Goal: Information Seeking & Learning: Learn about a topic

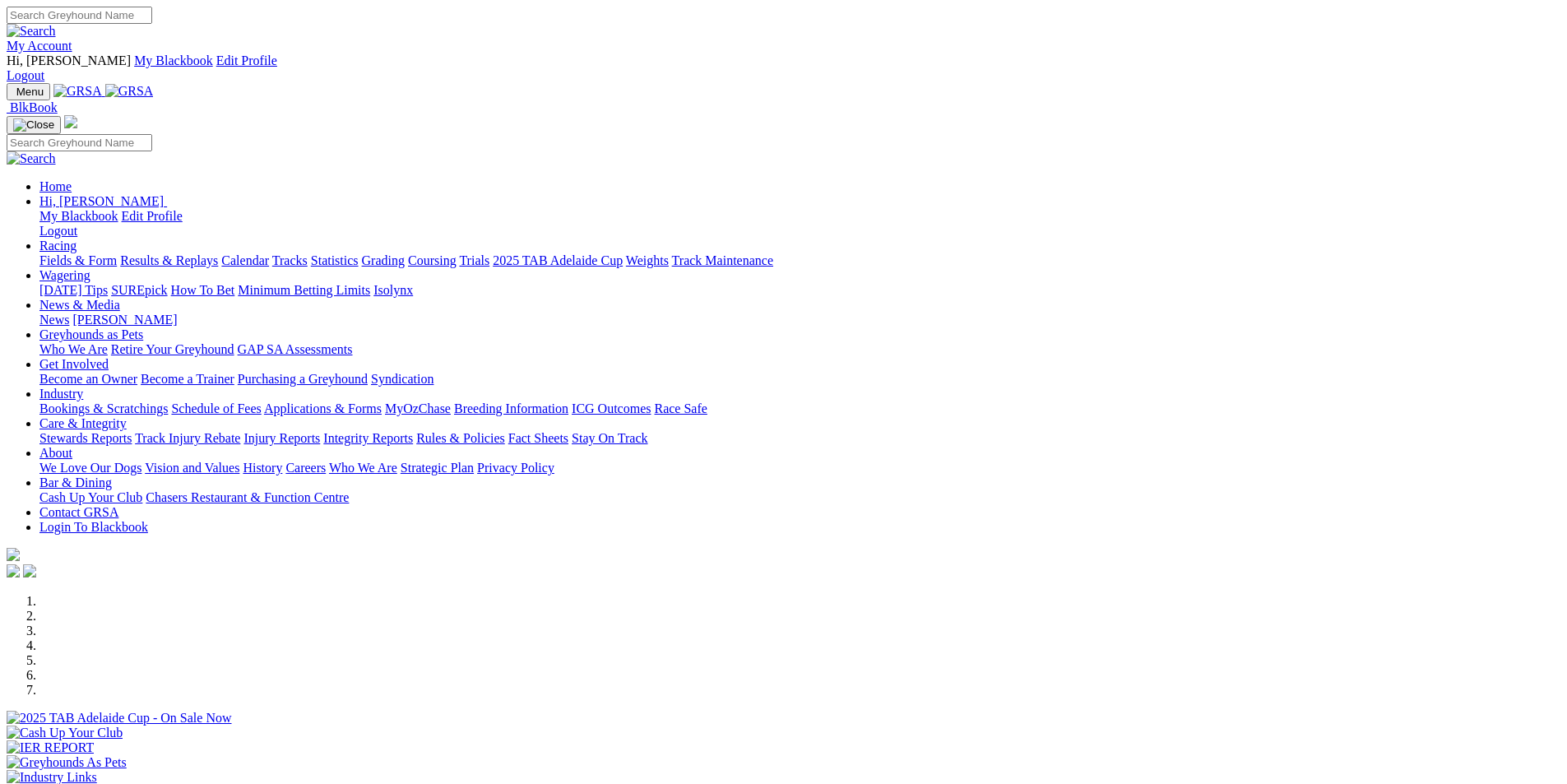
scroll to position [493, 0]
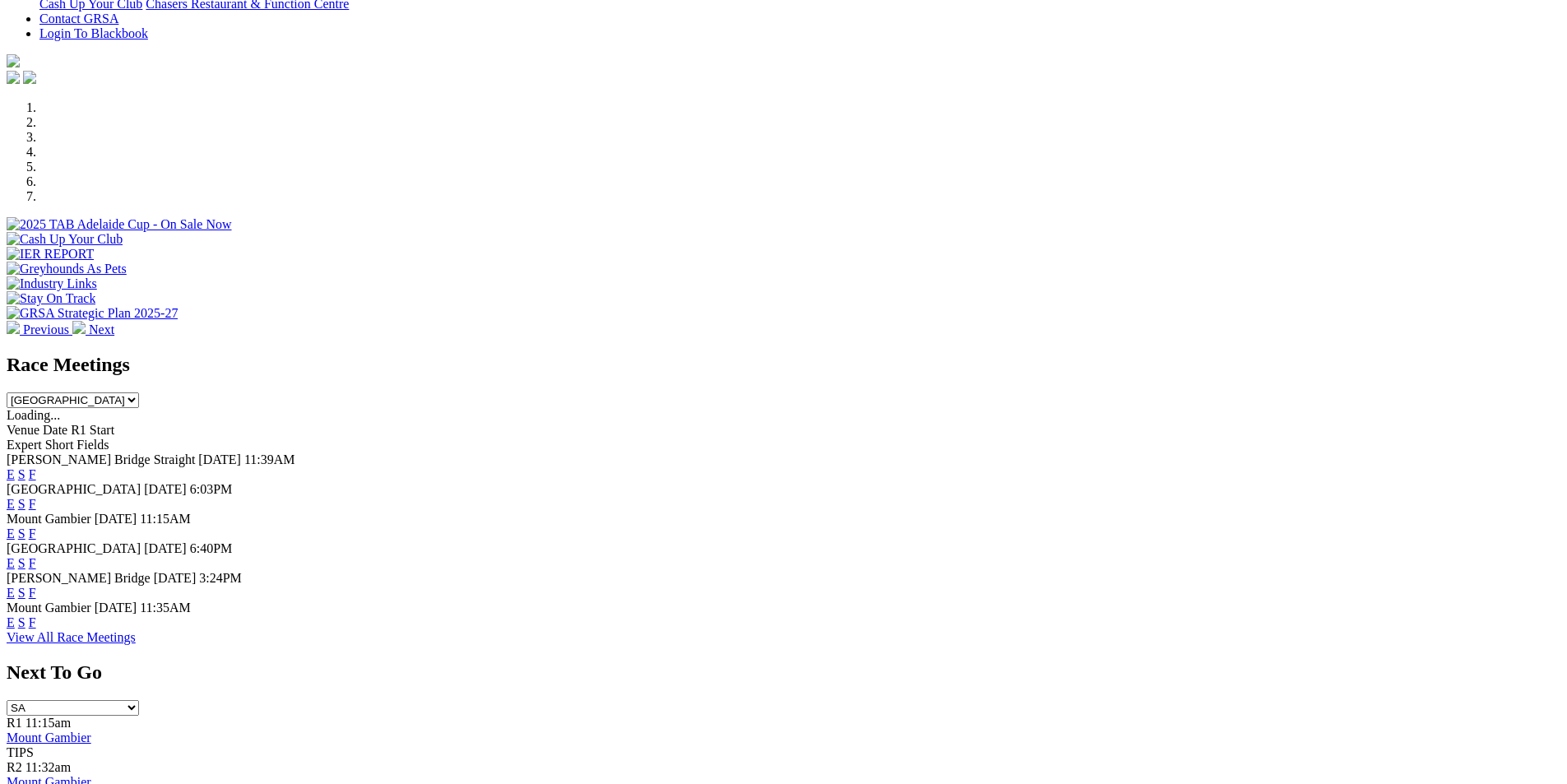
click at [36, 585] on link "F" at bounding box center [32, 592] width 7 height 14
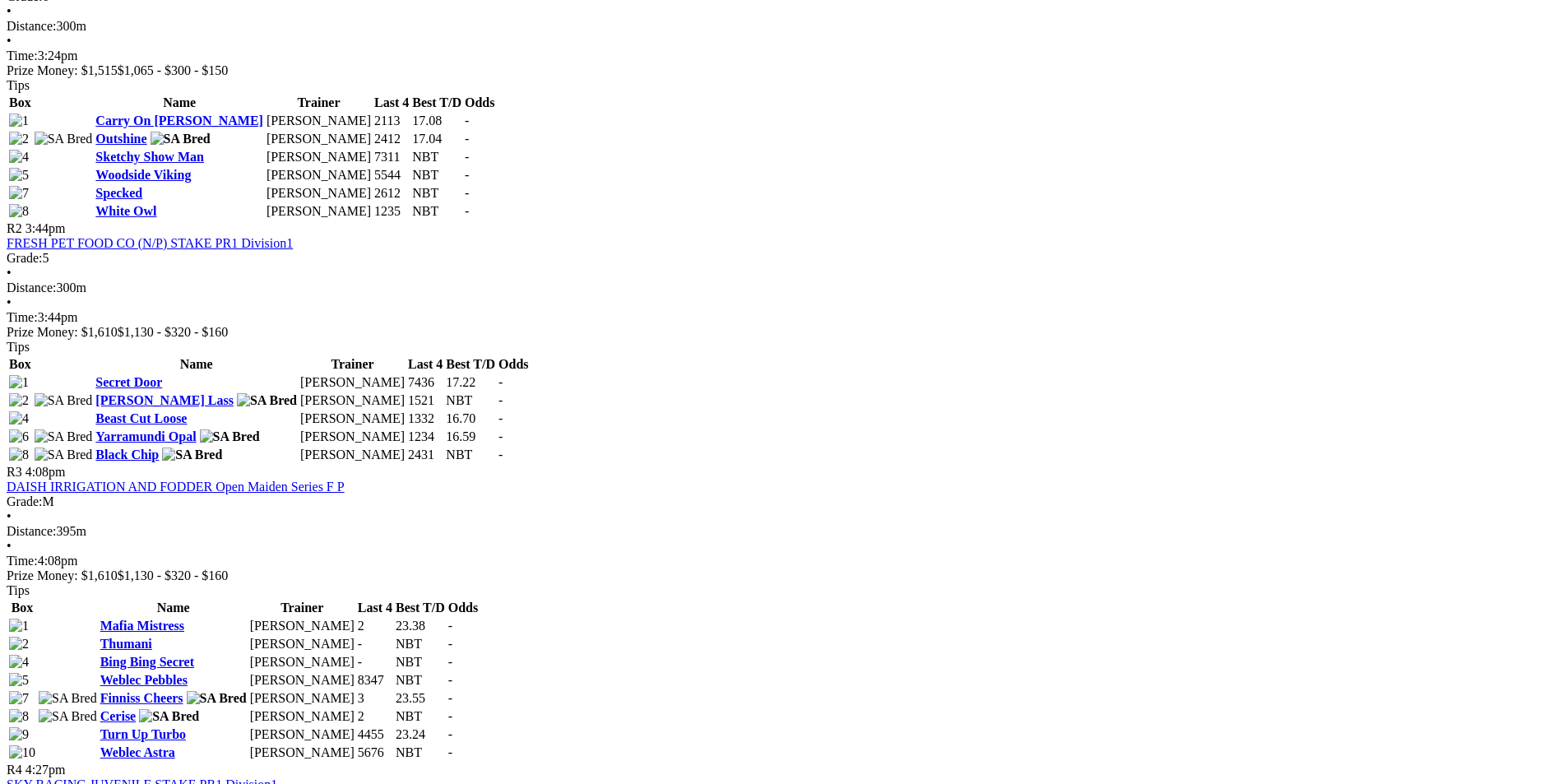
scroll to position [987, 0]
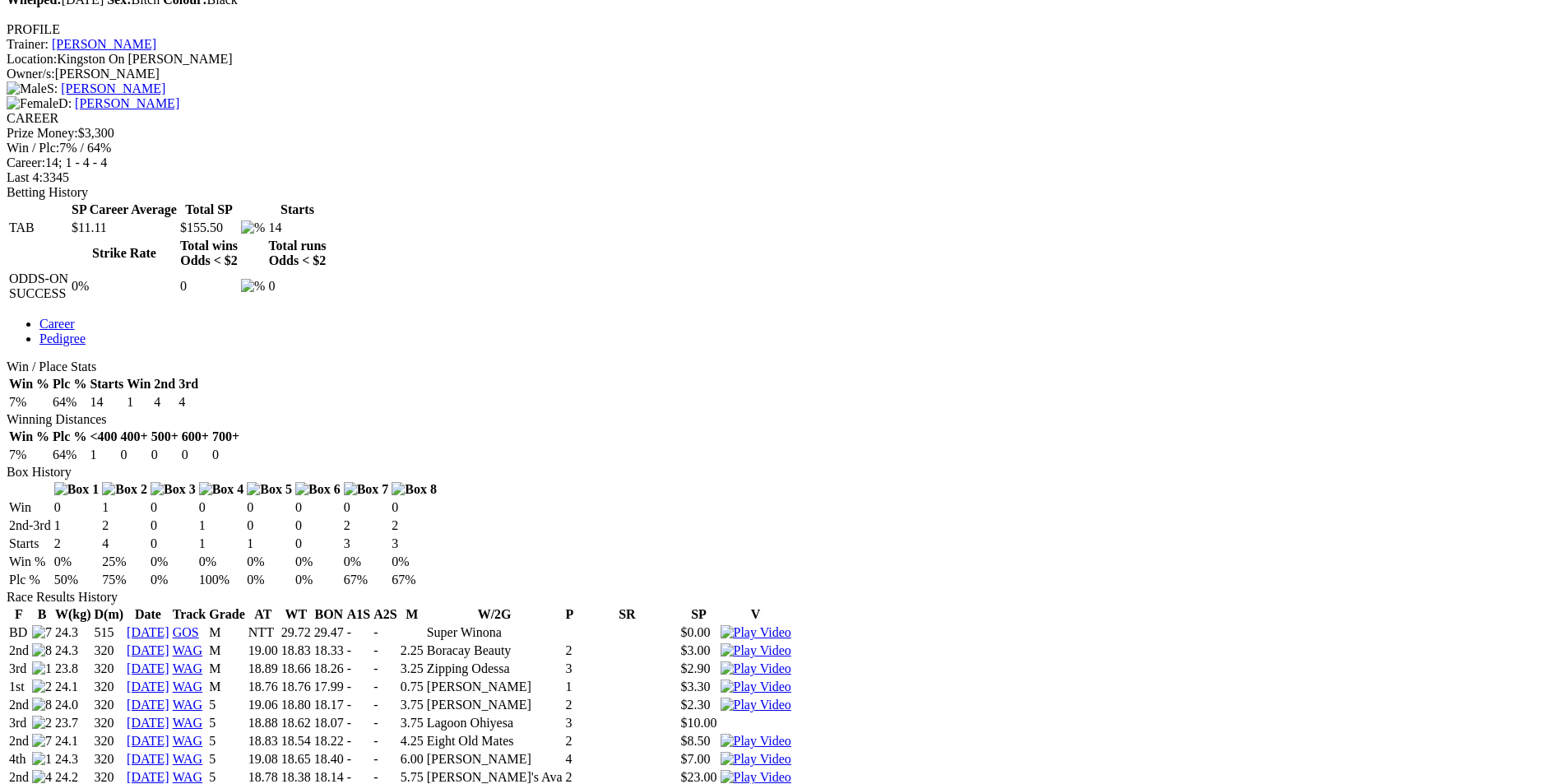
scroll to position [658, 0]
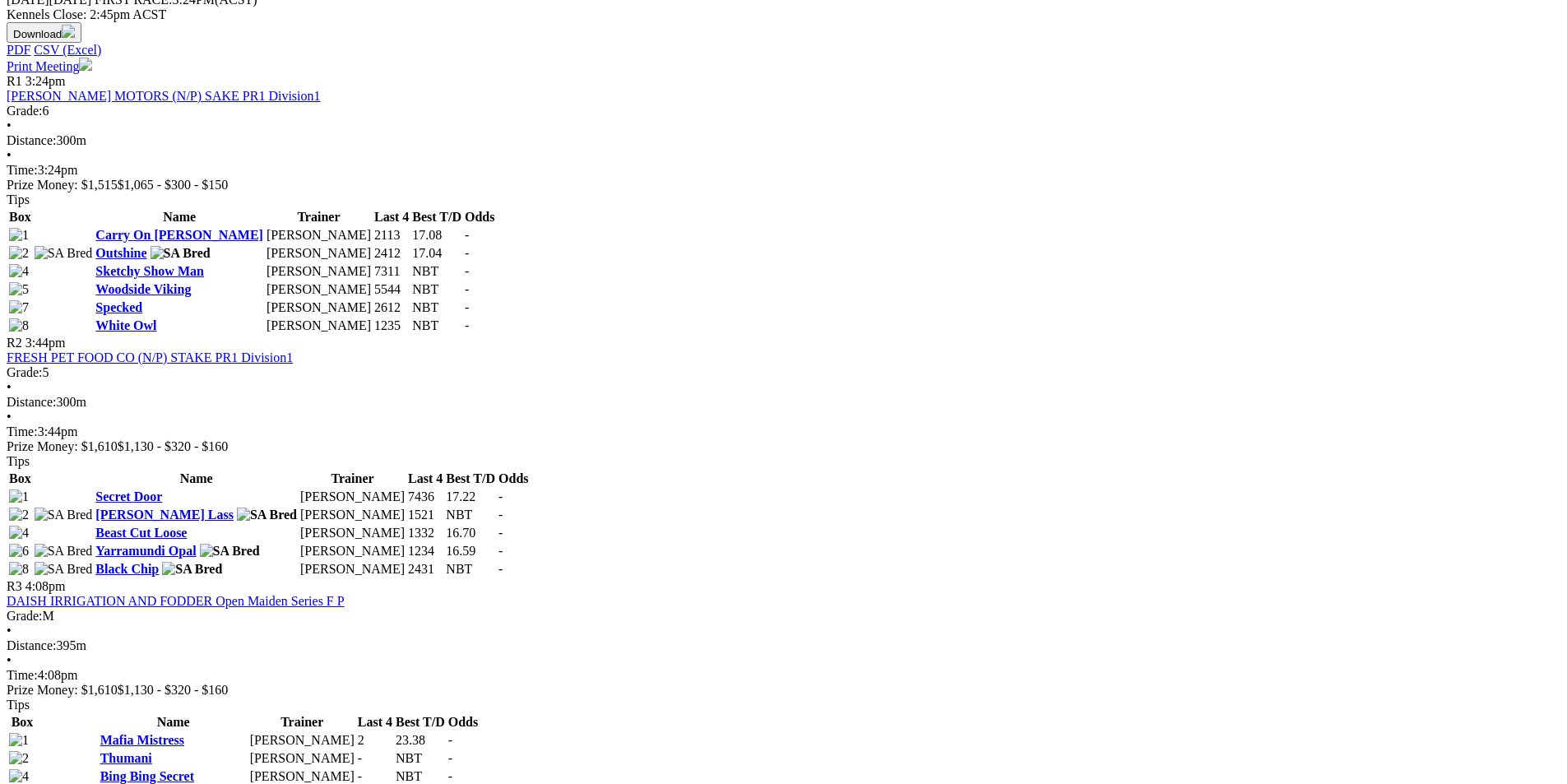
scroll to position [904, 0]
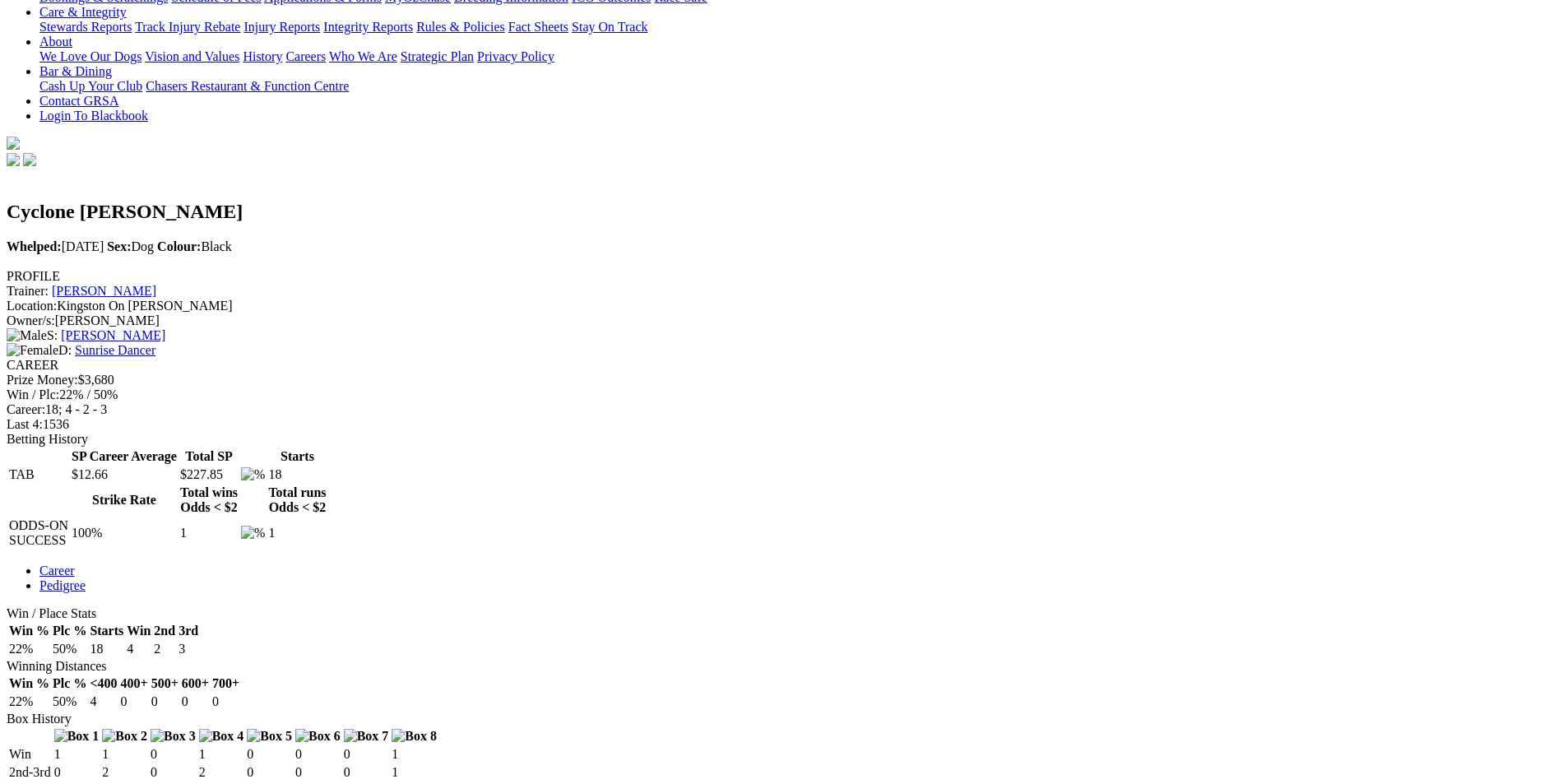
scroll to position [576, 0]
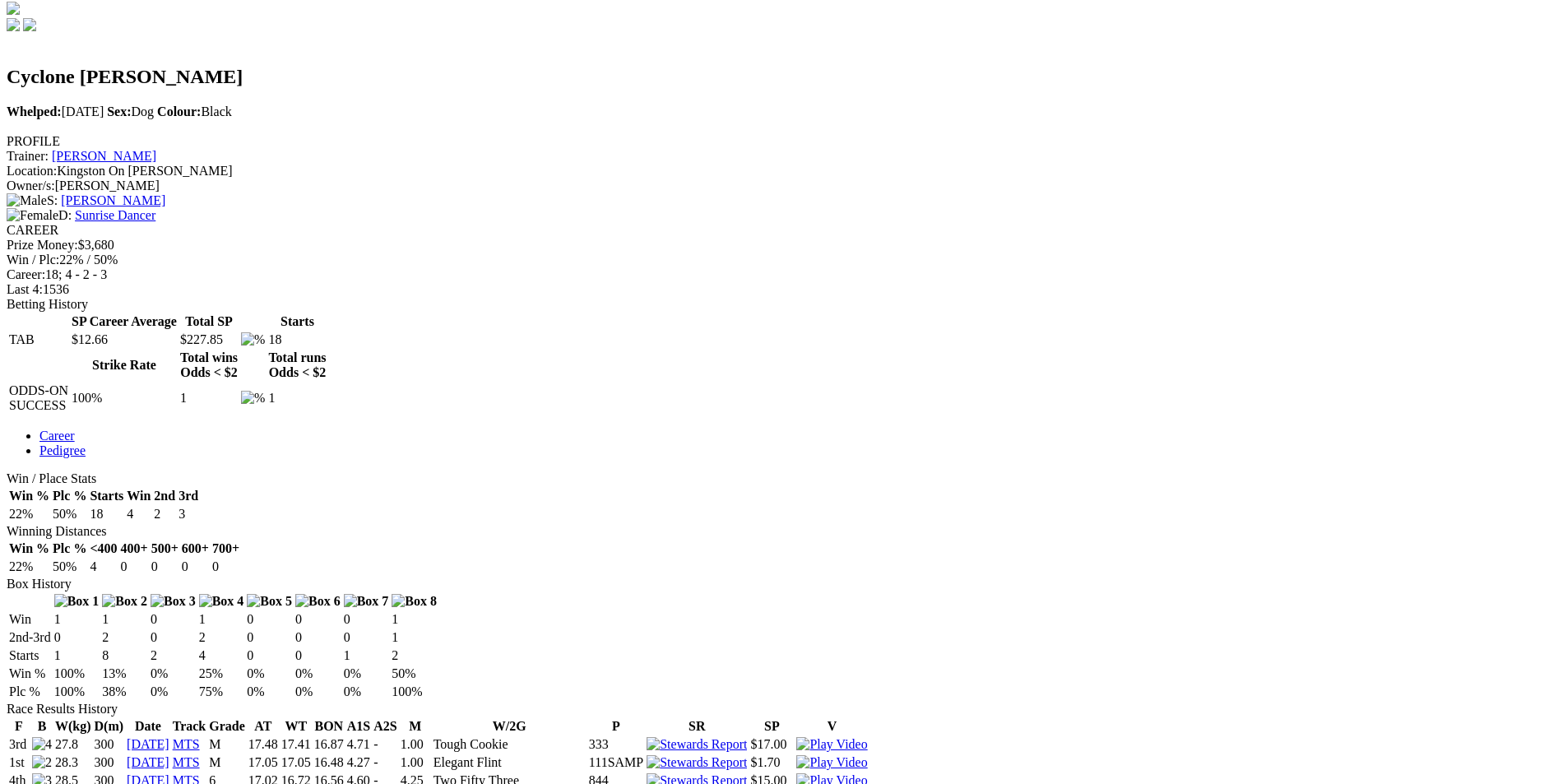
click at [867, 755] on img at bounding box center [831, 762] width 70 height 15
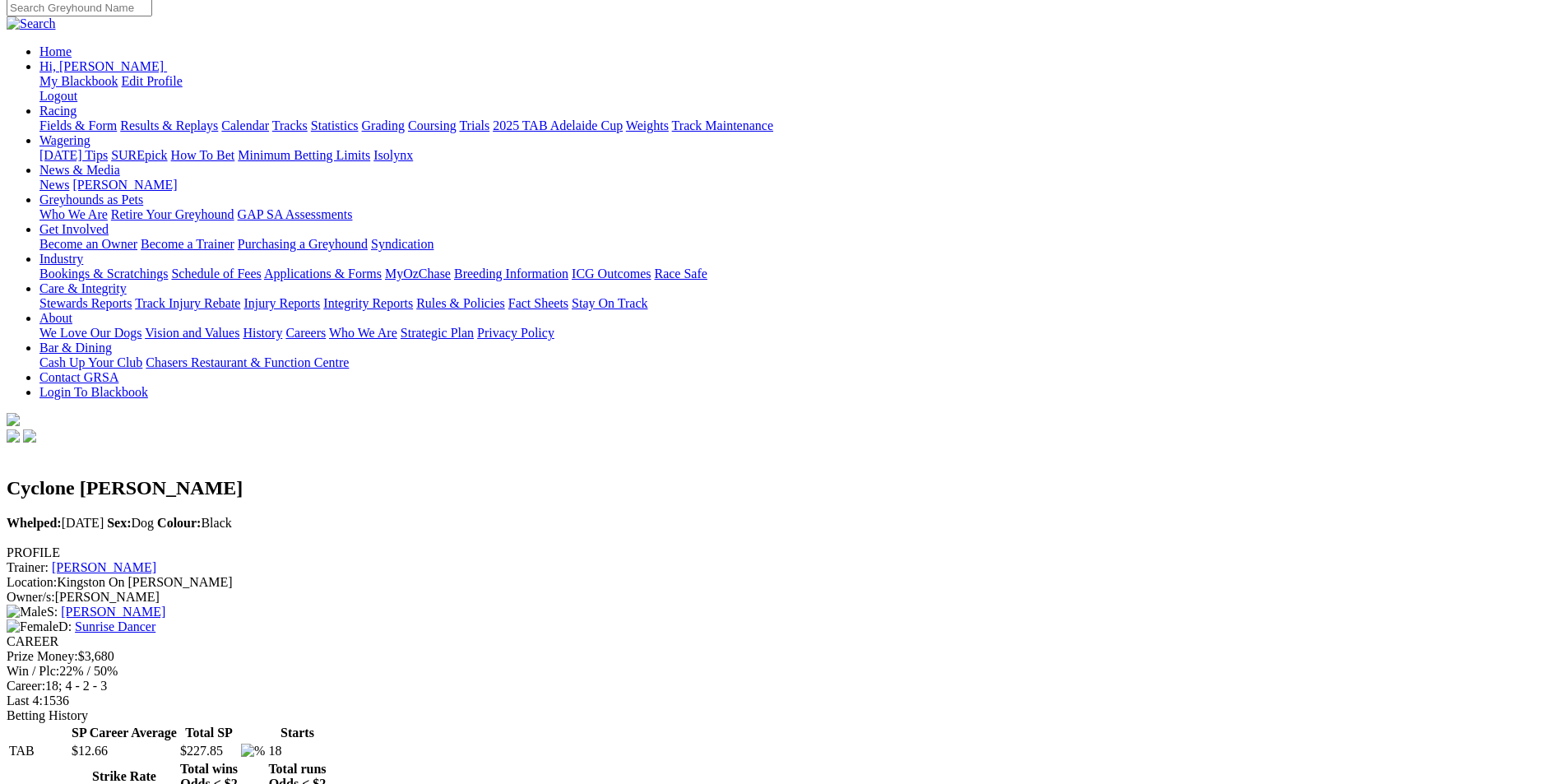
scroll to position [0, 0]
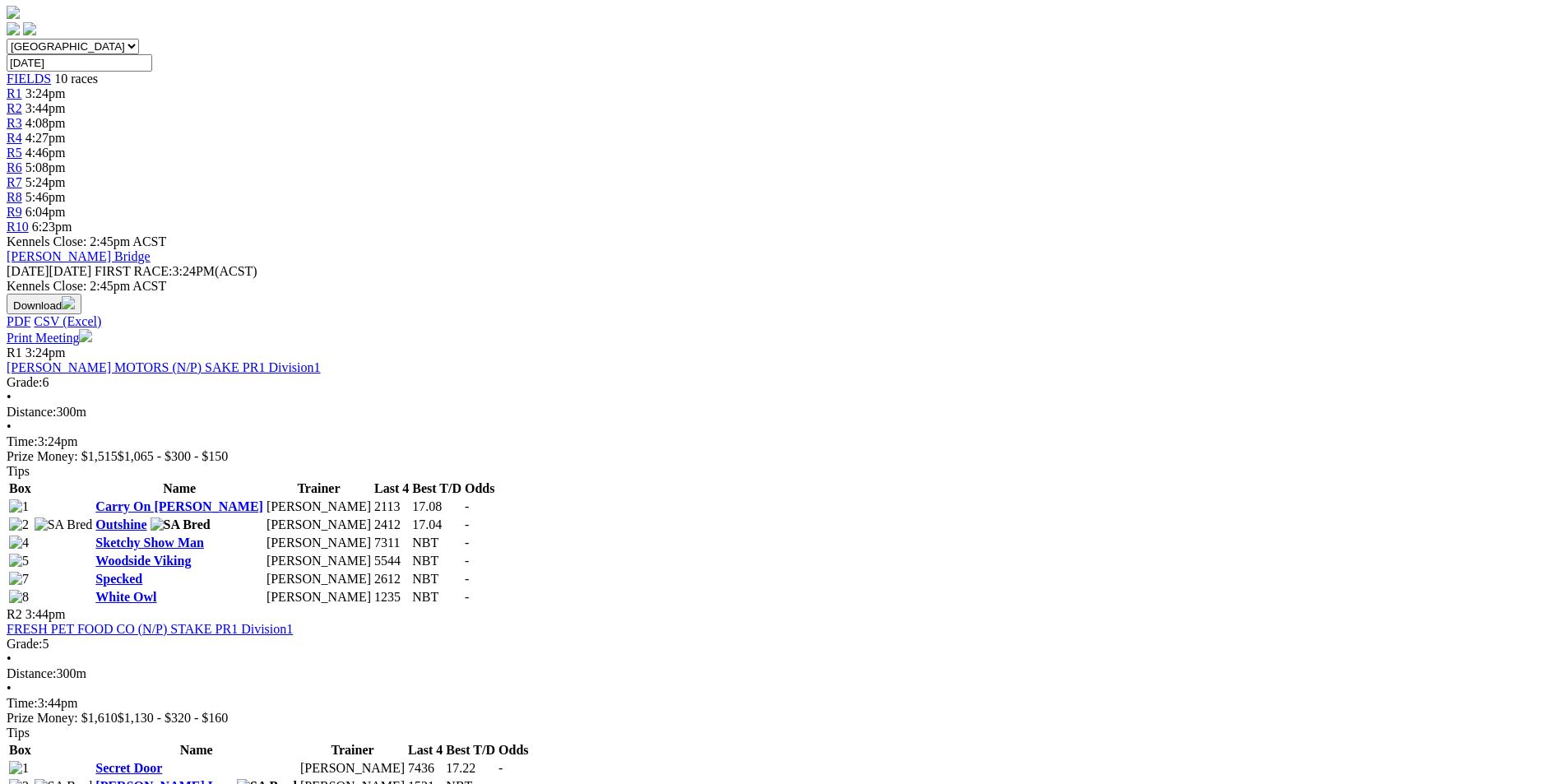
scroll to position [822, 0]
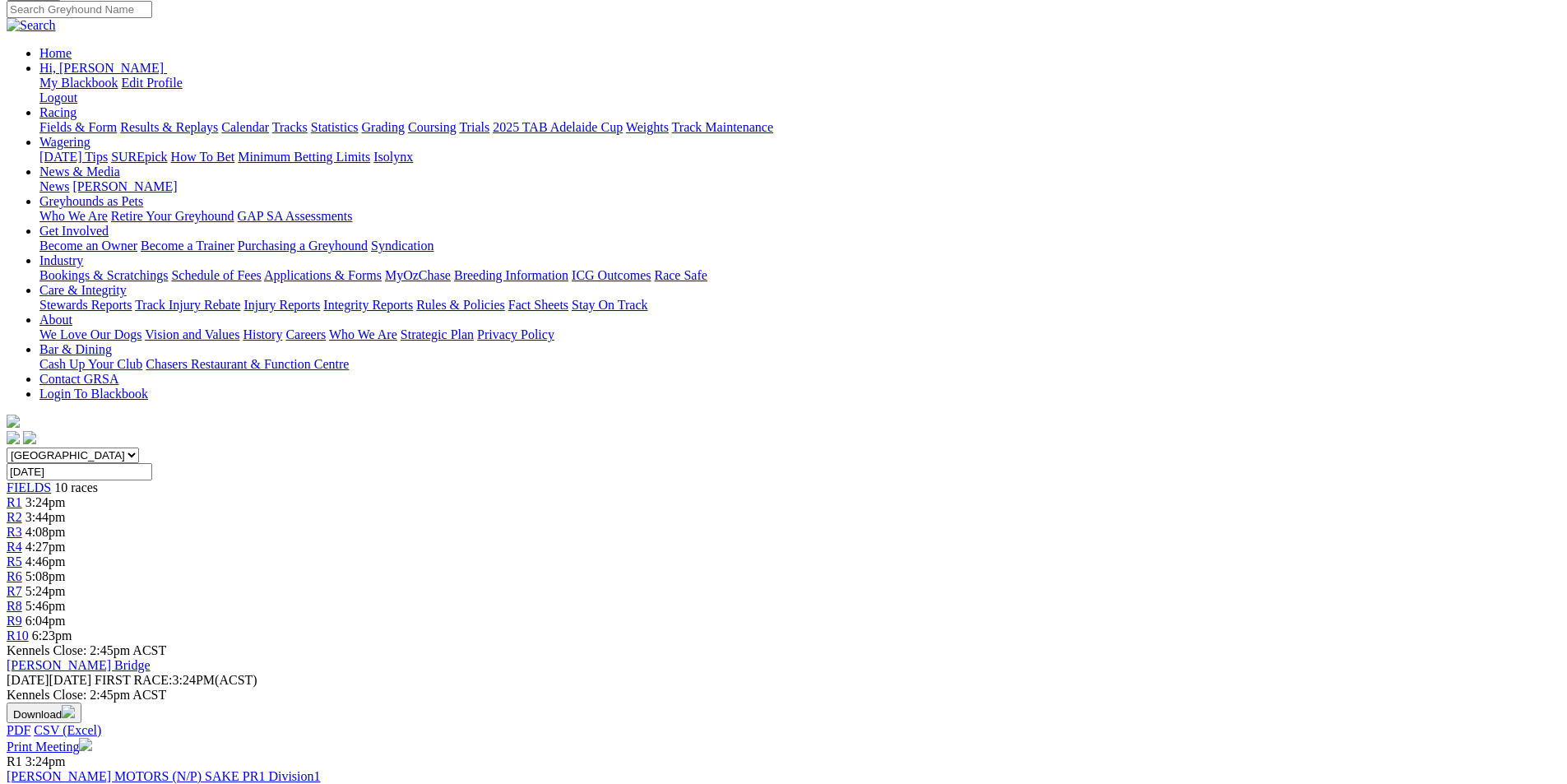
scroll to position [164, 0]
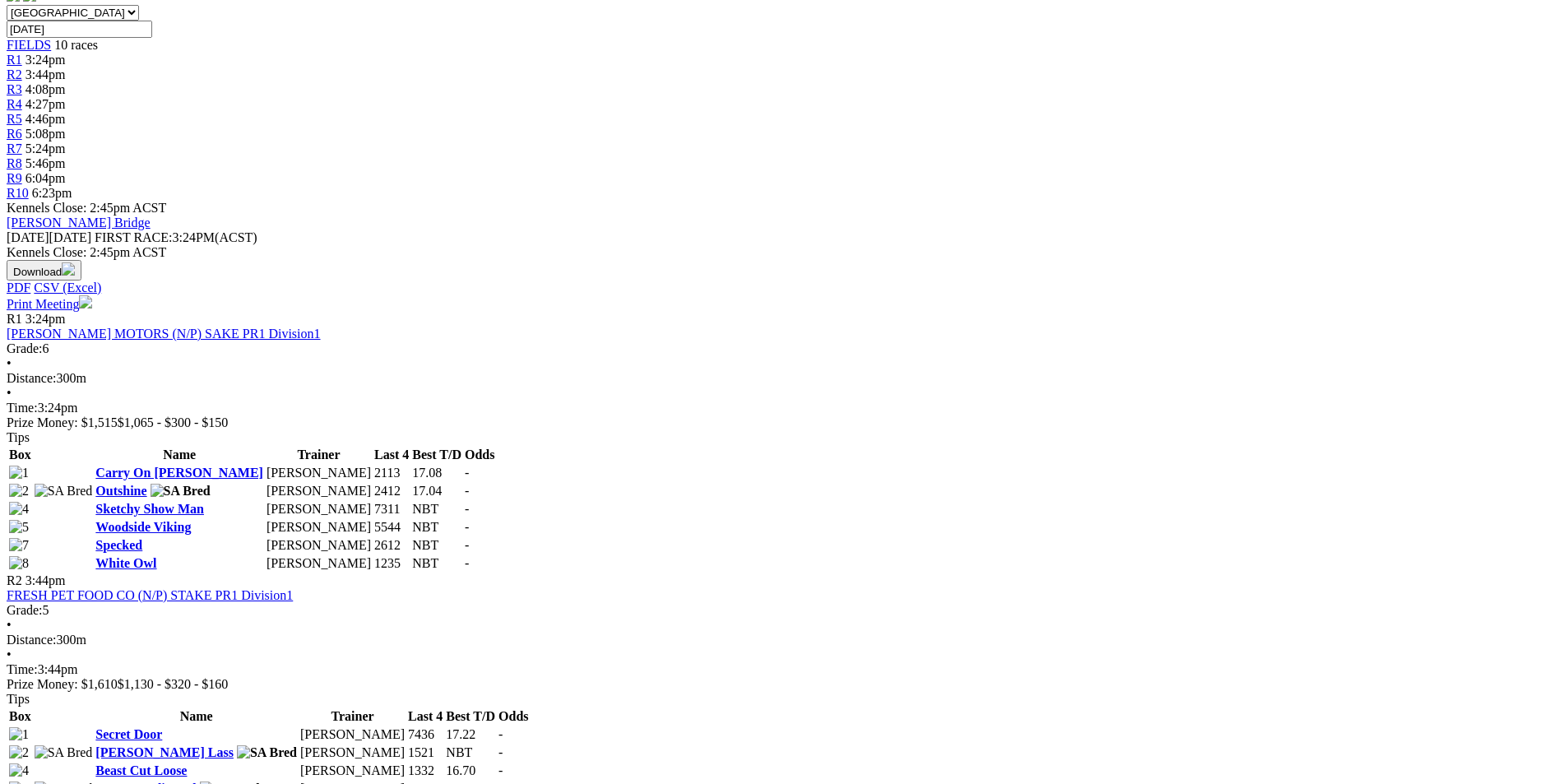
scroll to position [904, 0]
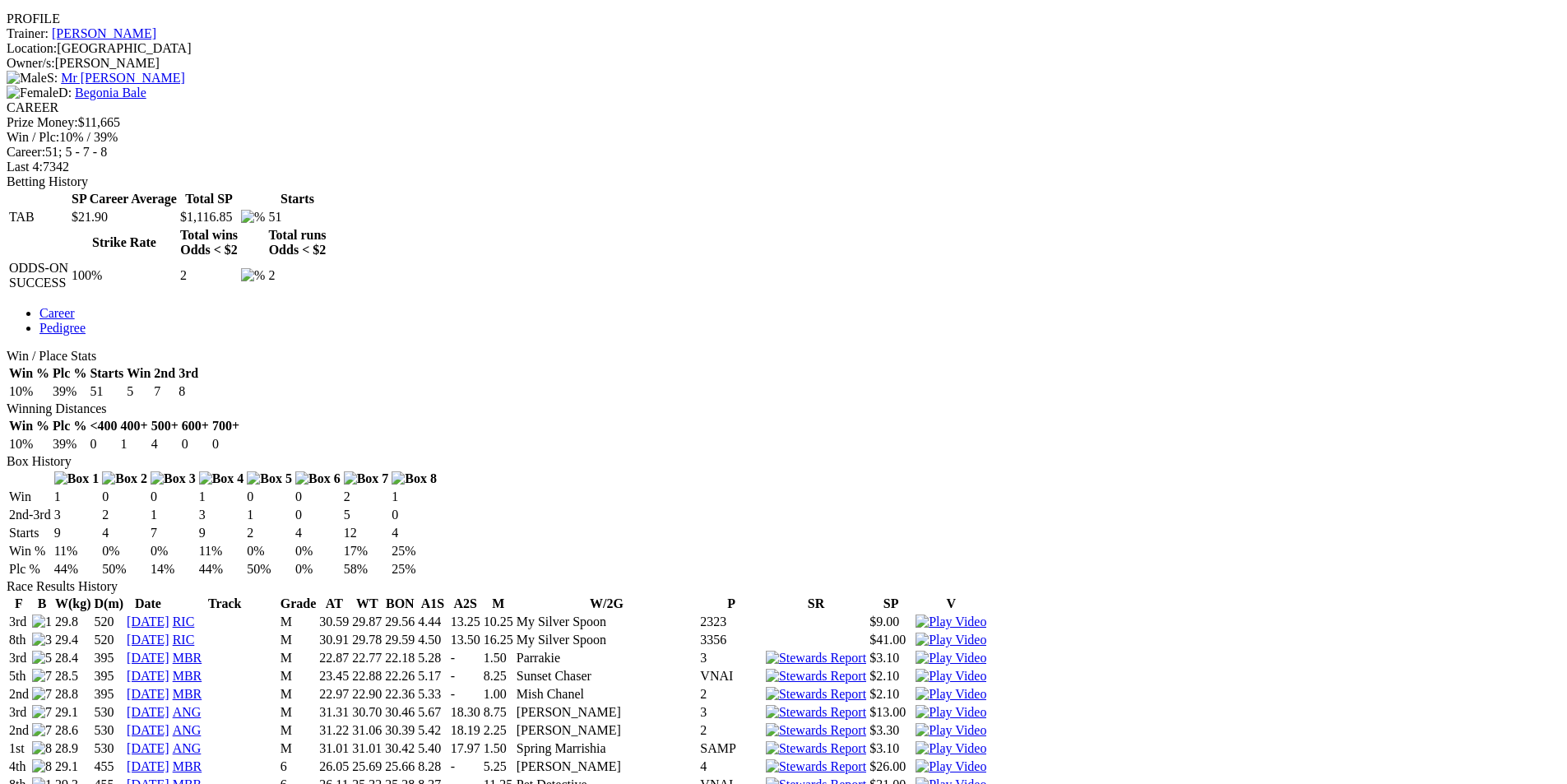
scroll to position [658, 0]
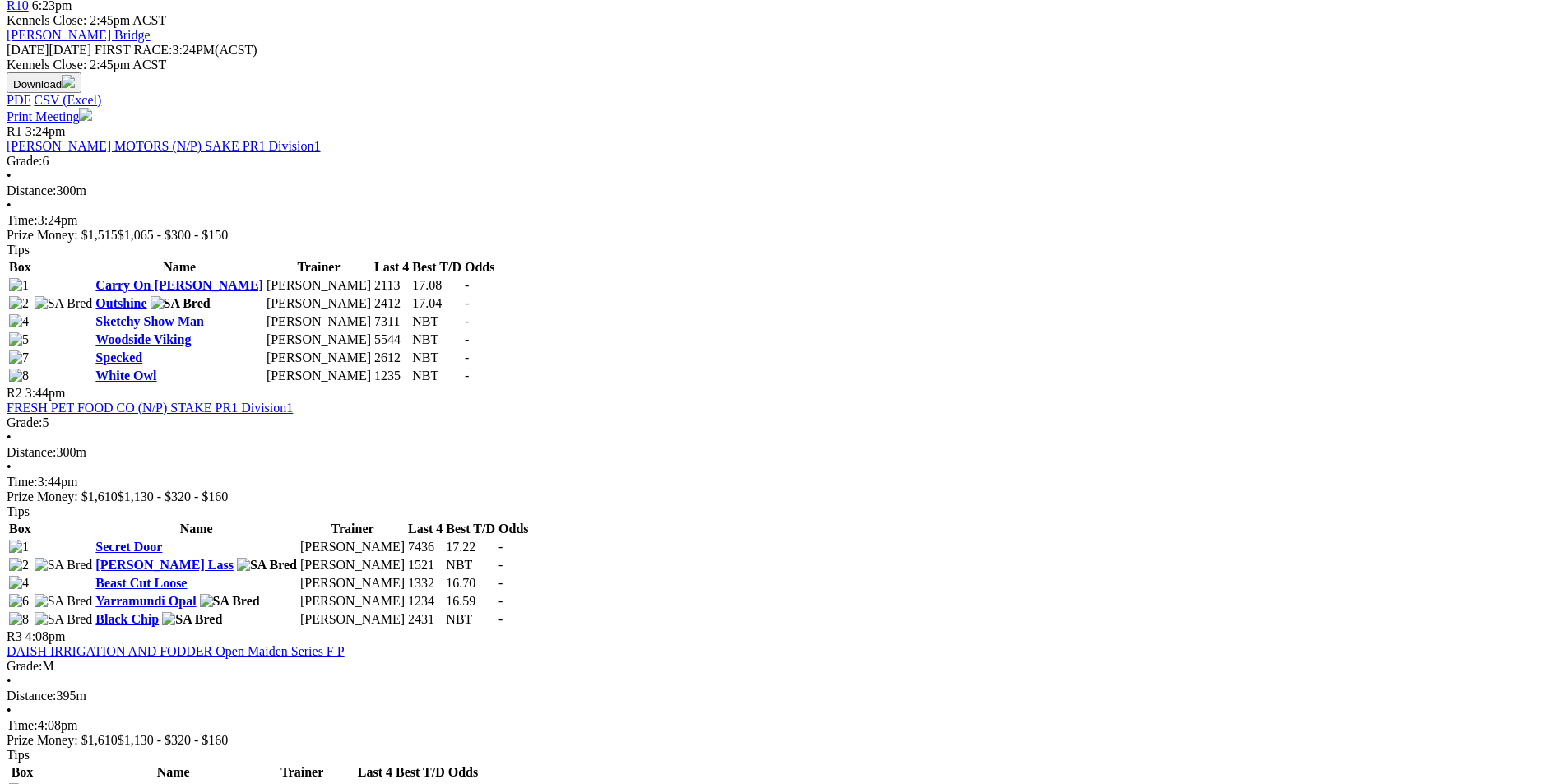
scroll to position [822, 0]
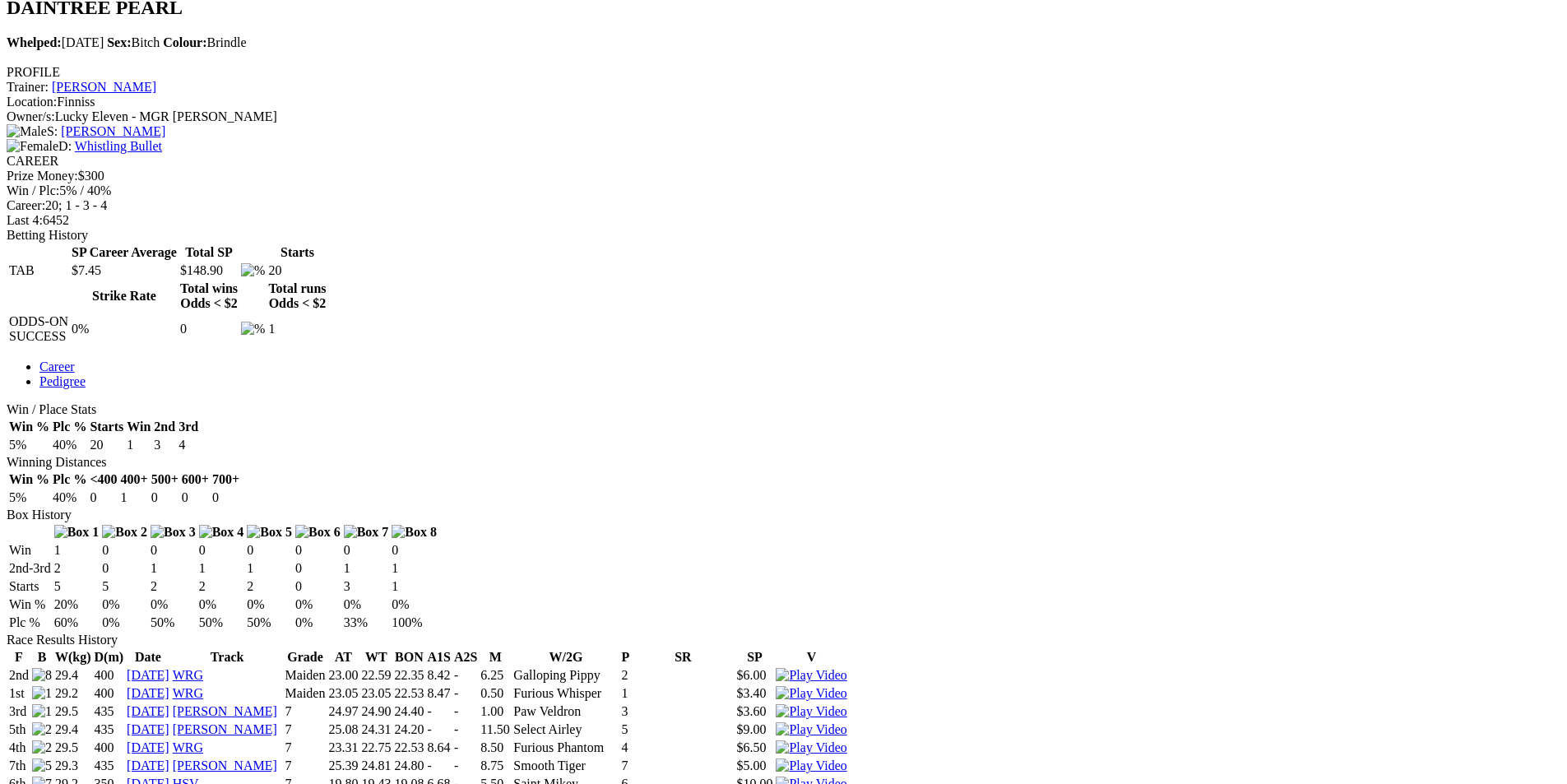
scroll to position [658, 0]
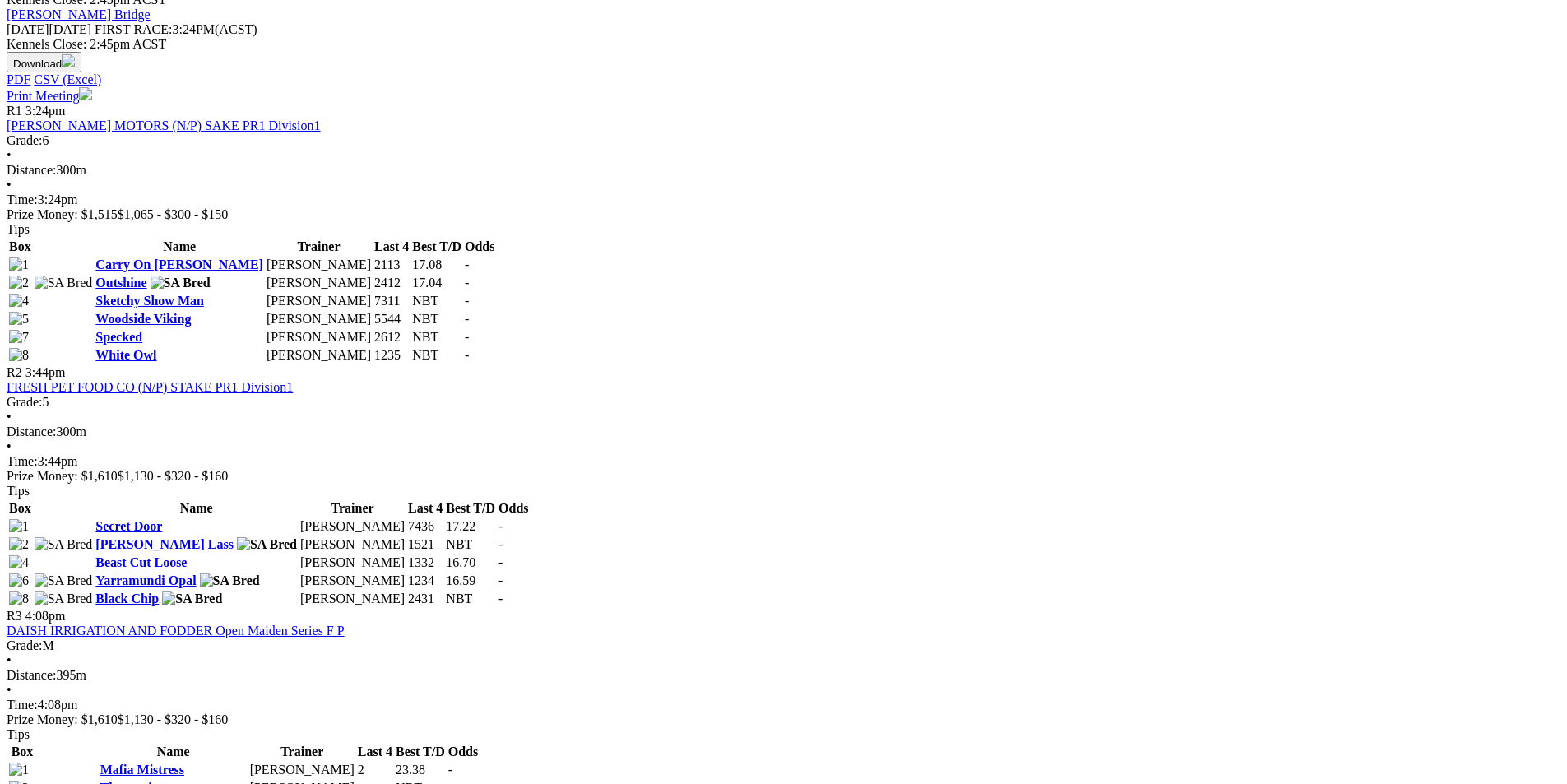
scroll to position [822, 0]
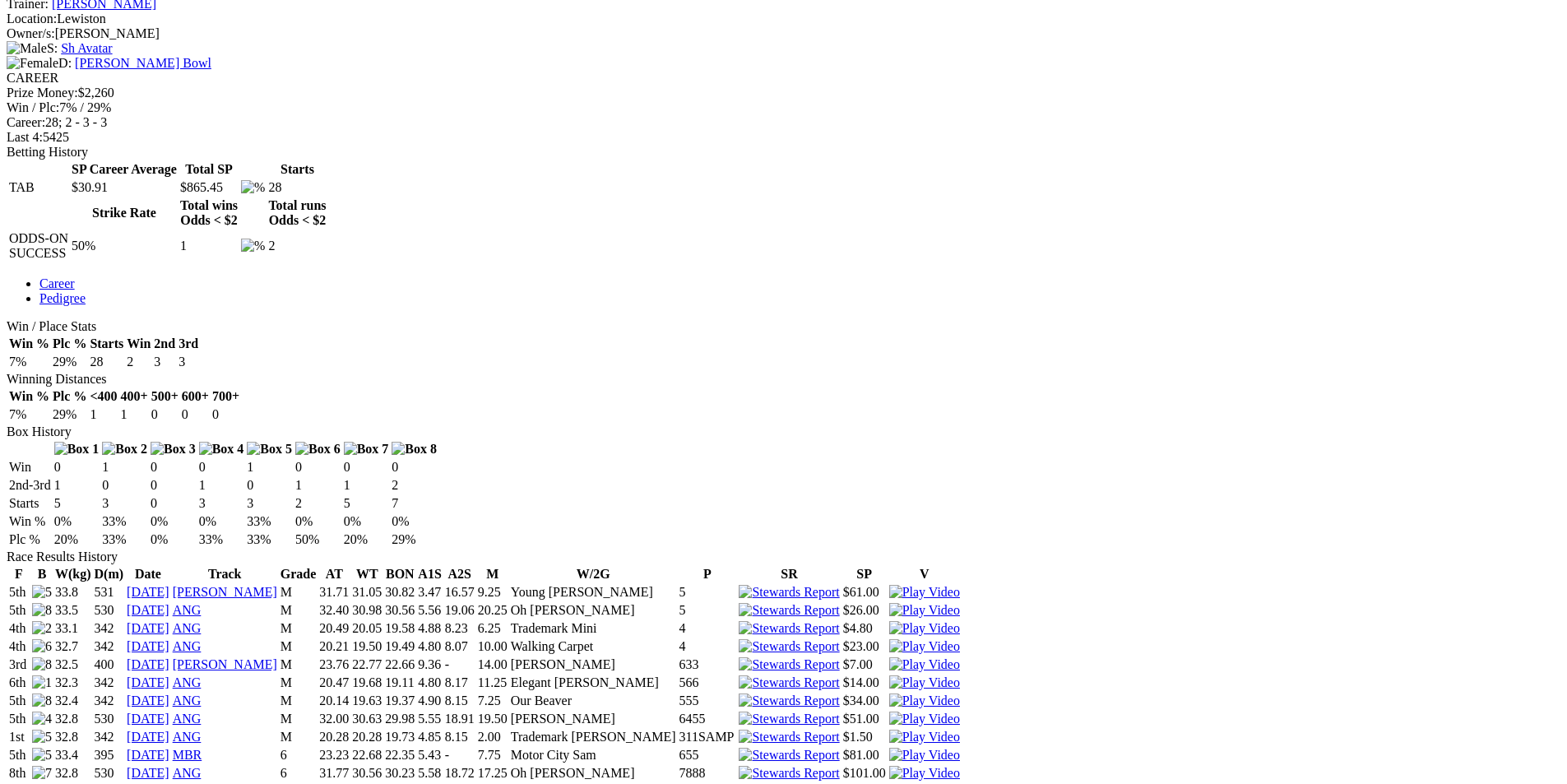
scroll to position [740, 0]
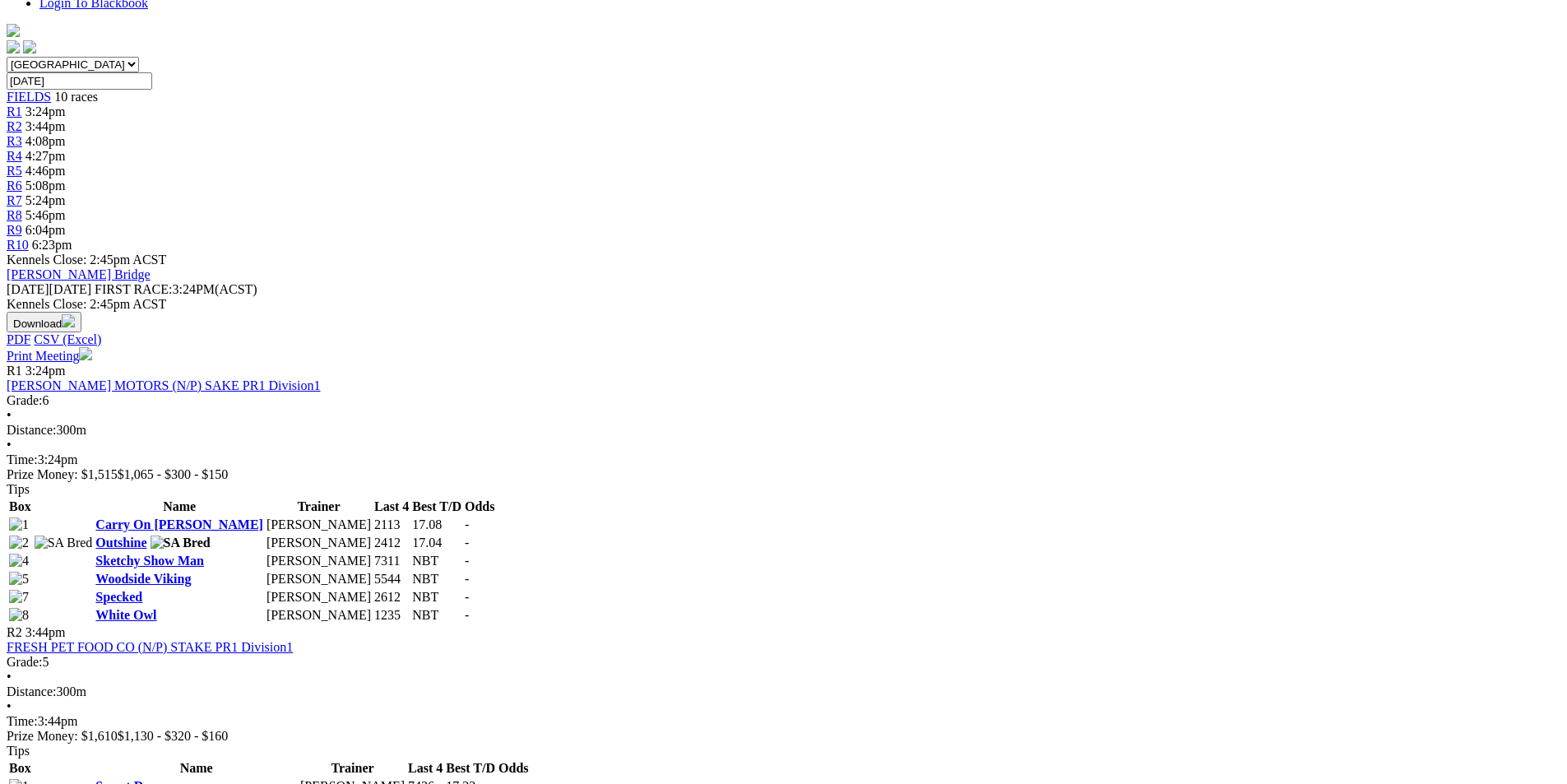
scroll to position [822, 0]
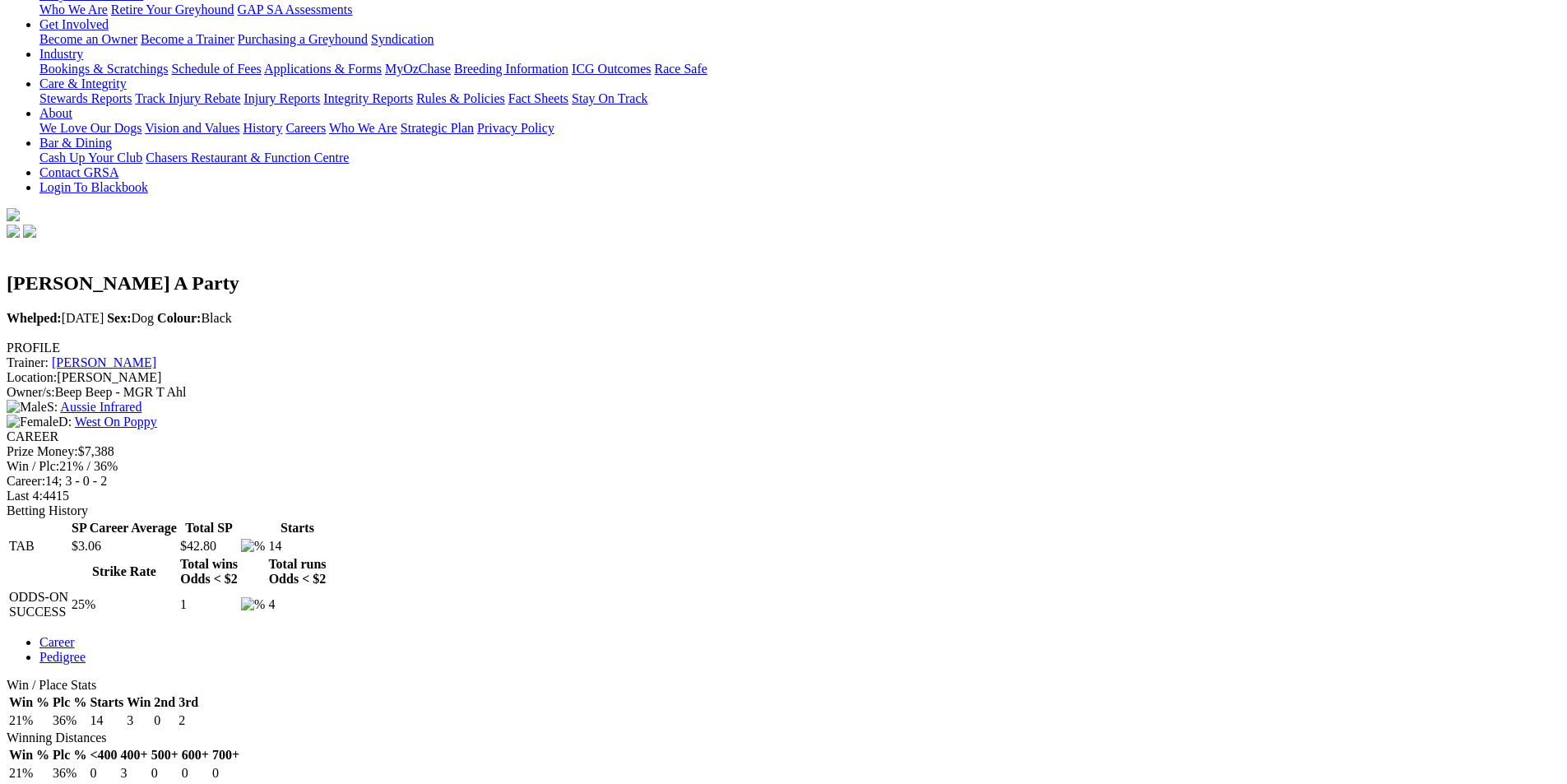
scroll to position [411, 0]
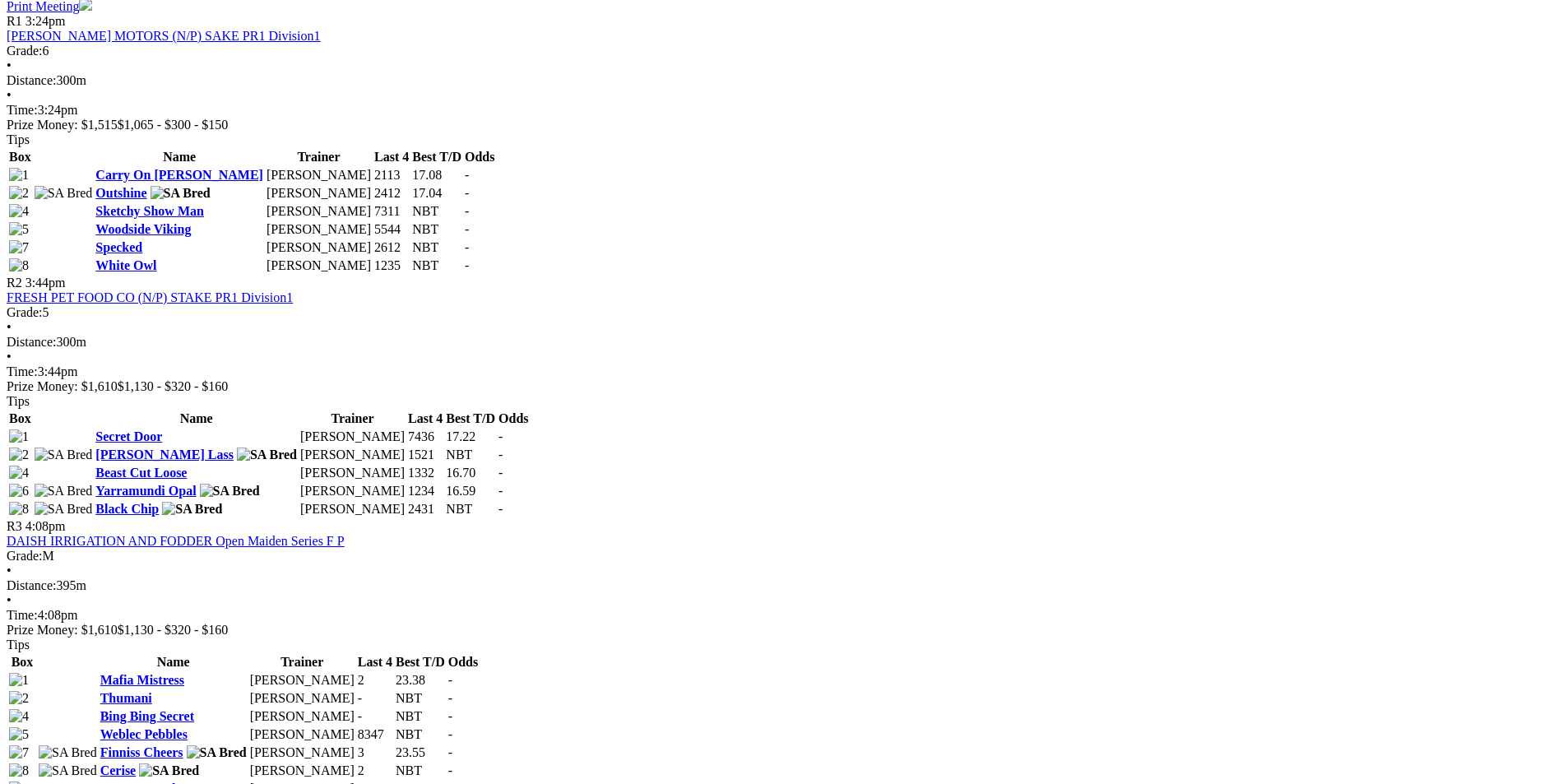
scroll to position [904, 0]
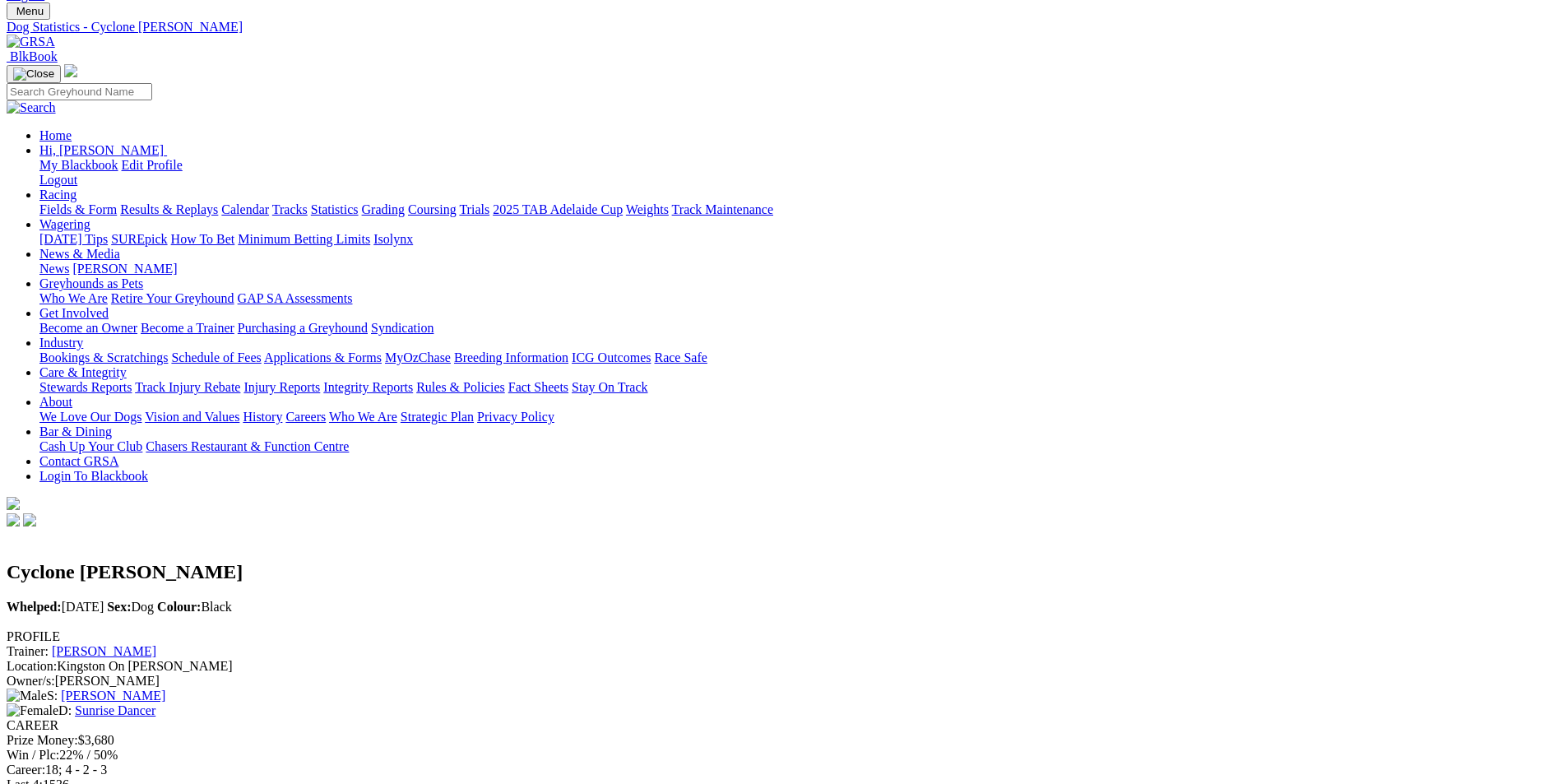
scroll to position [493, 0]
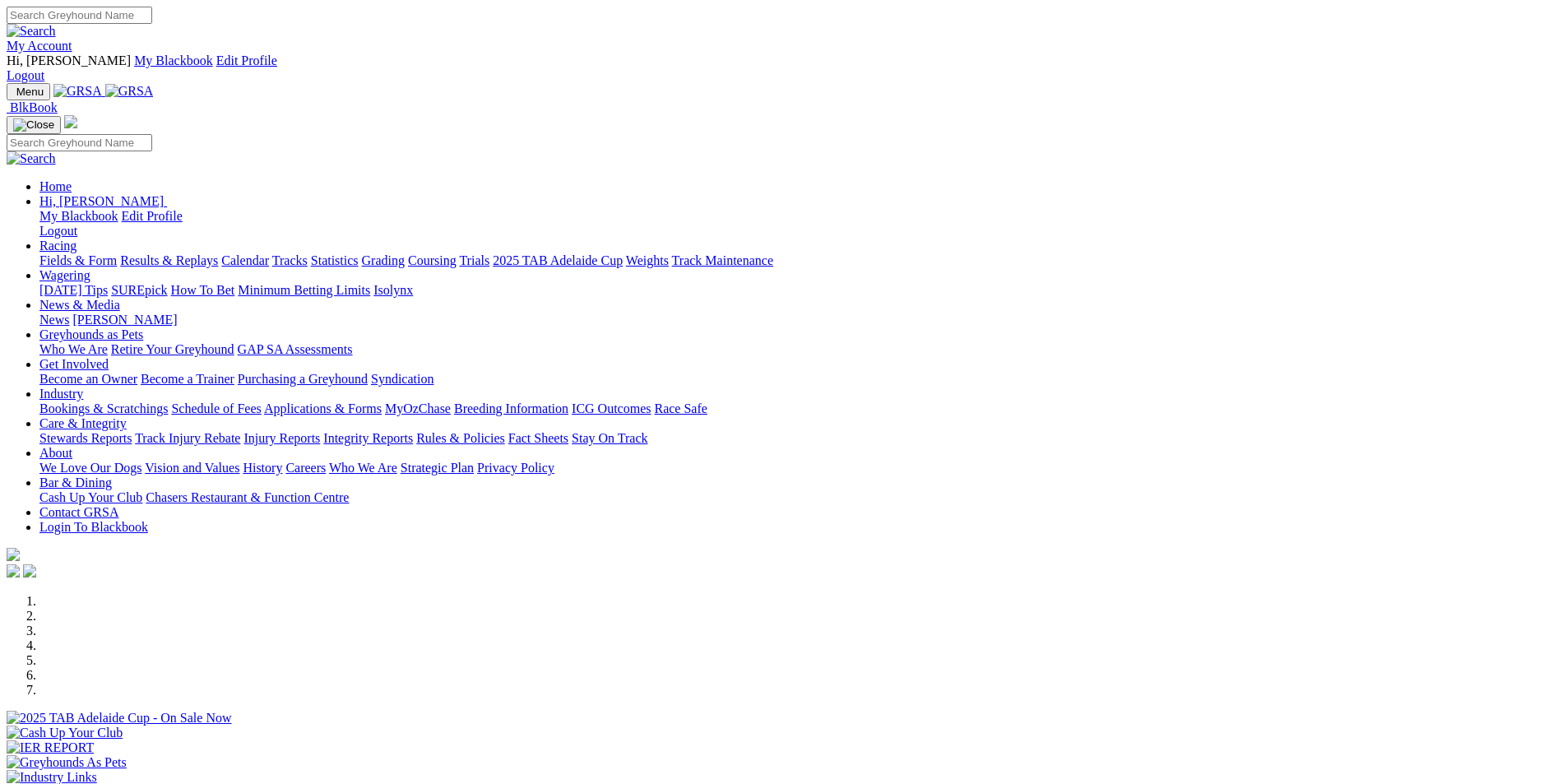
scroll to position [493, 0]
